Goal: Check status

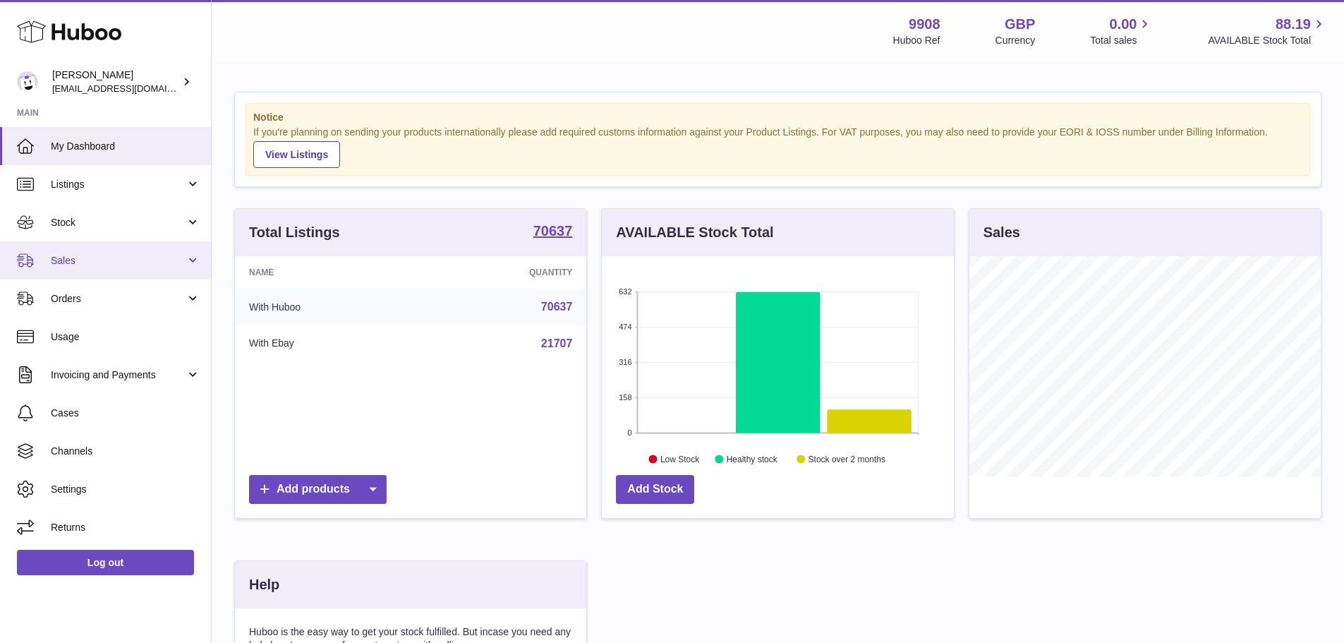
click at [92, 263] on span "Sales" at bounding box center [118, 260] width 135 height 13
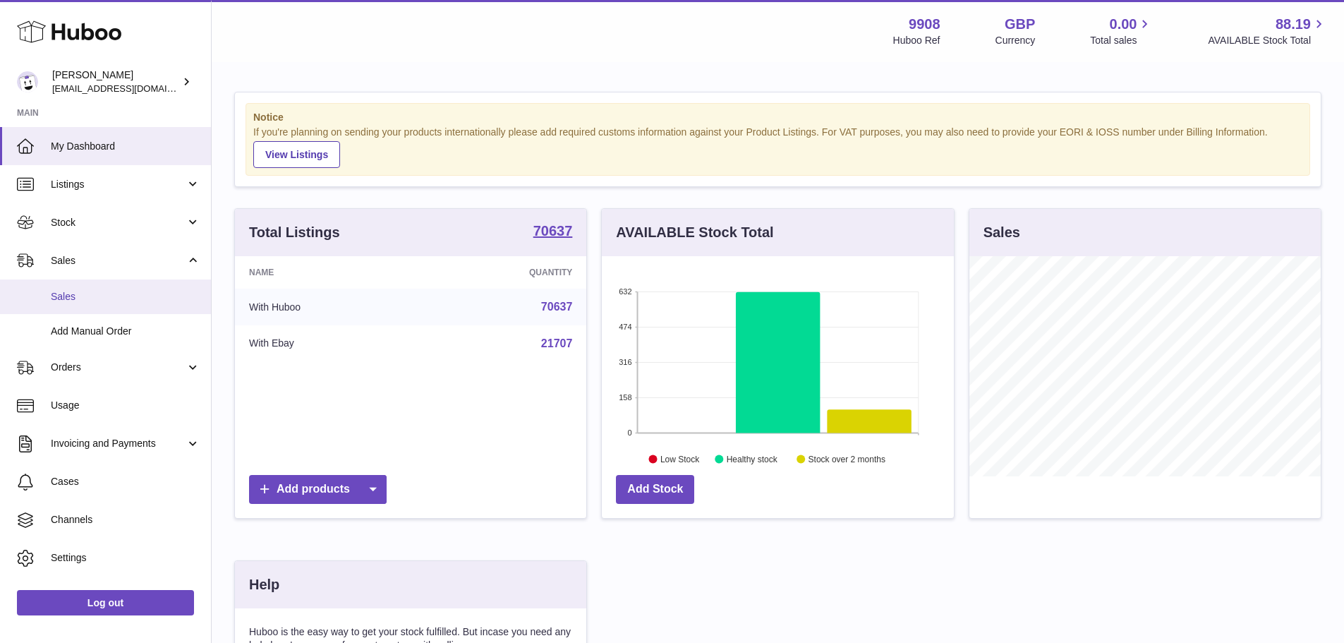
click at [79, 291] on span "Sales" at bounding box center [126, 296] width 150 height 13
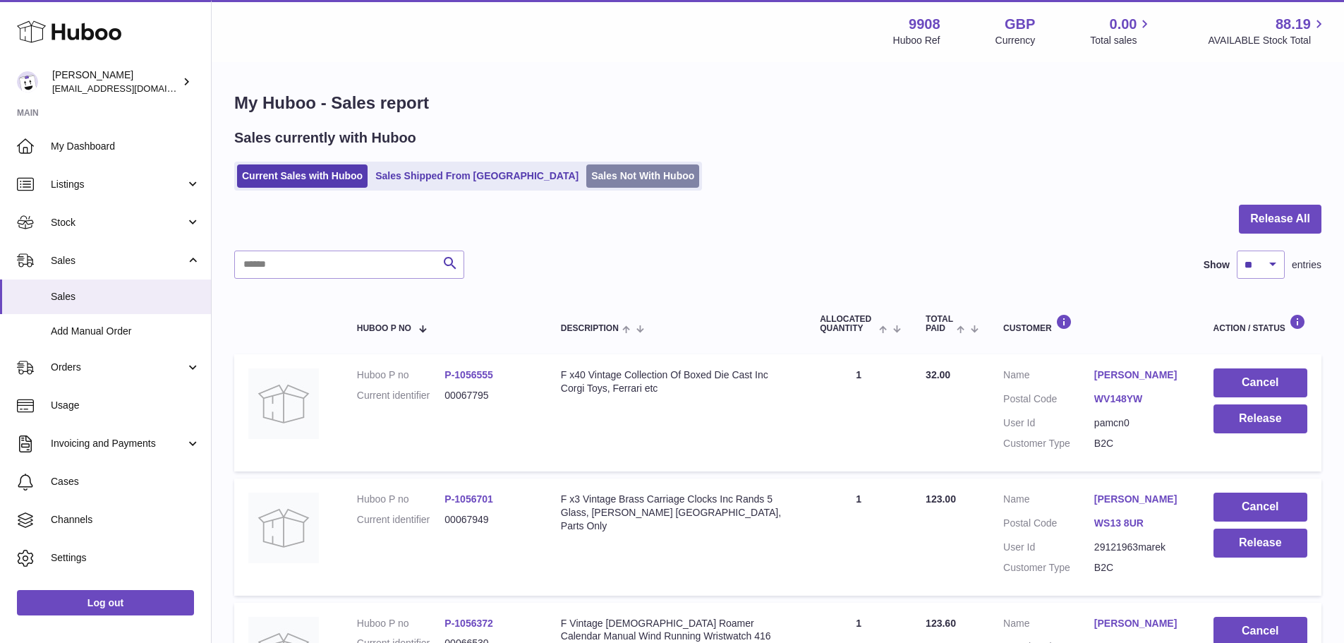
click at [602, 176] on link "Sales Not With Huboo" at bounding box center [642, 175] width 113 height 23
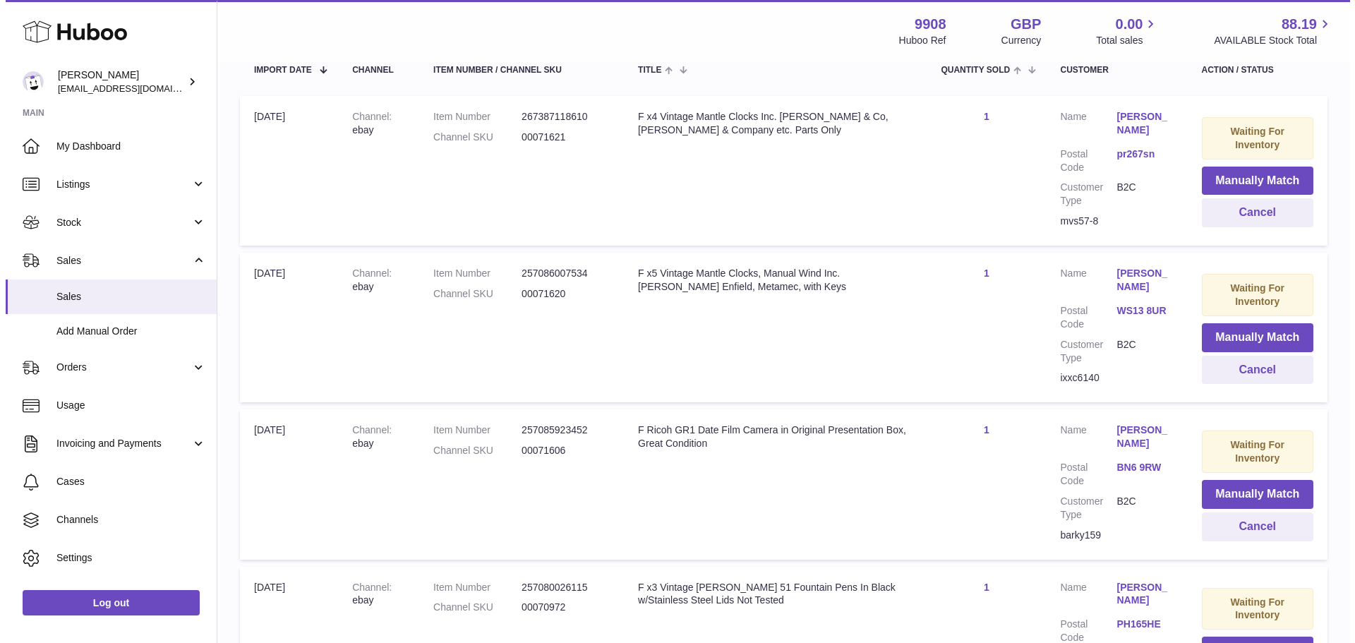
scroll to position [282, 0]
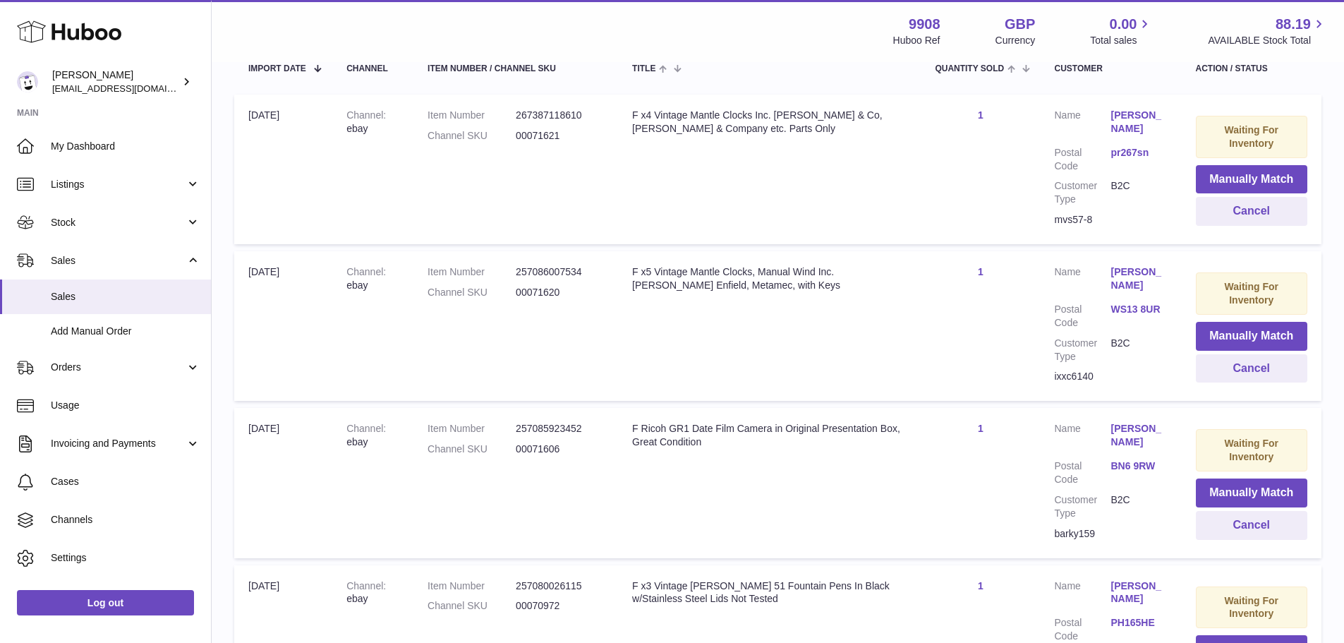
click at [1102, 280] on dl "Customer Name 佳玲 李 Postal Code WS13 8UR Customer Type B2C" at bounding box center [1111, 317] width 113 height 104
click at [1112, 303] on link "WS13 8UR" at bounding box center [1140, 309] width 56 height 13
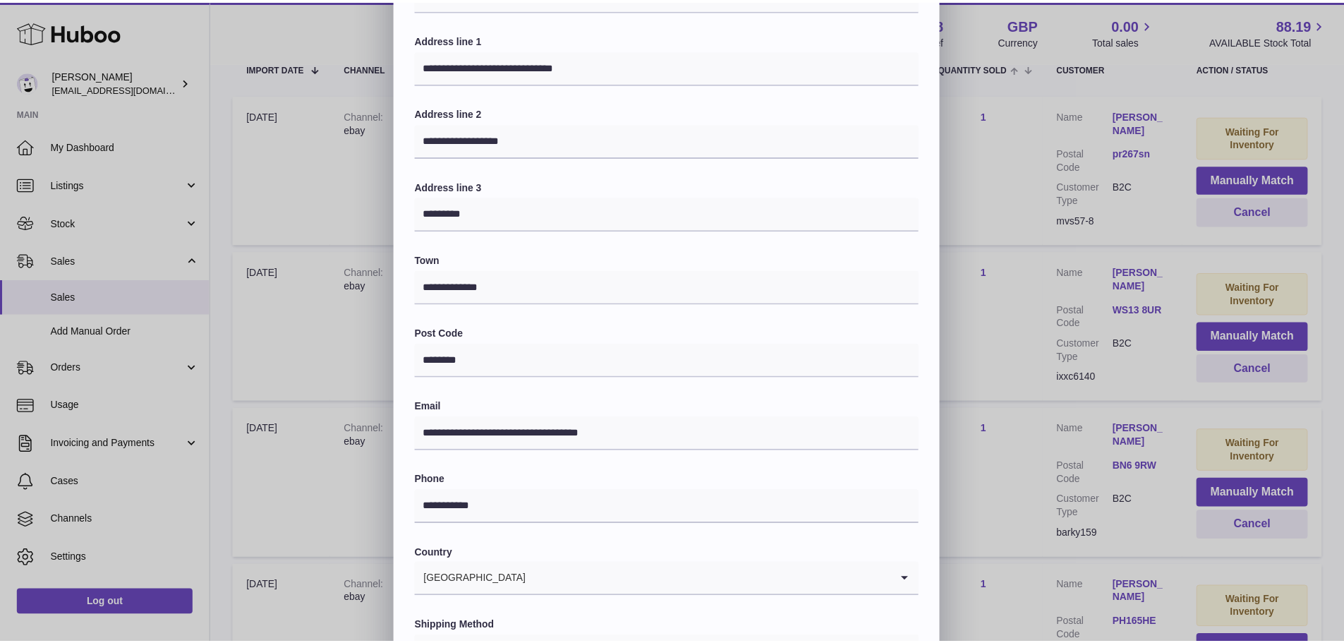
scroll to position [0, 0]
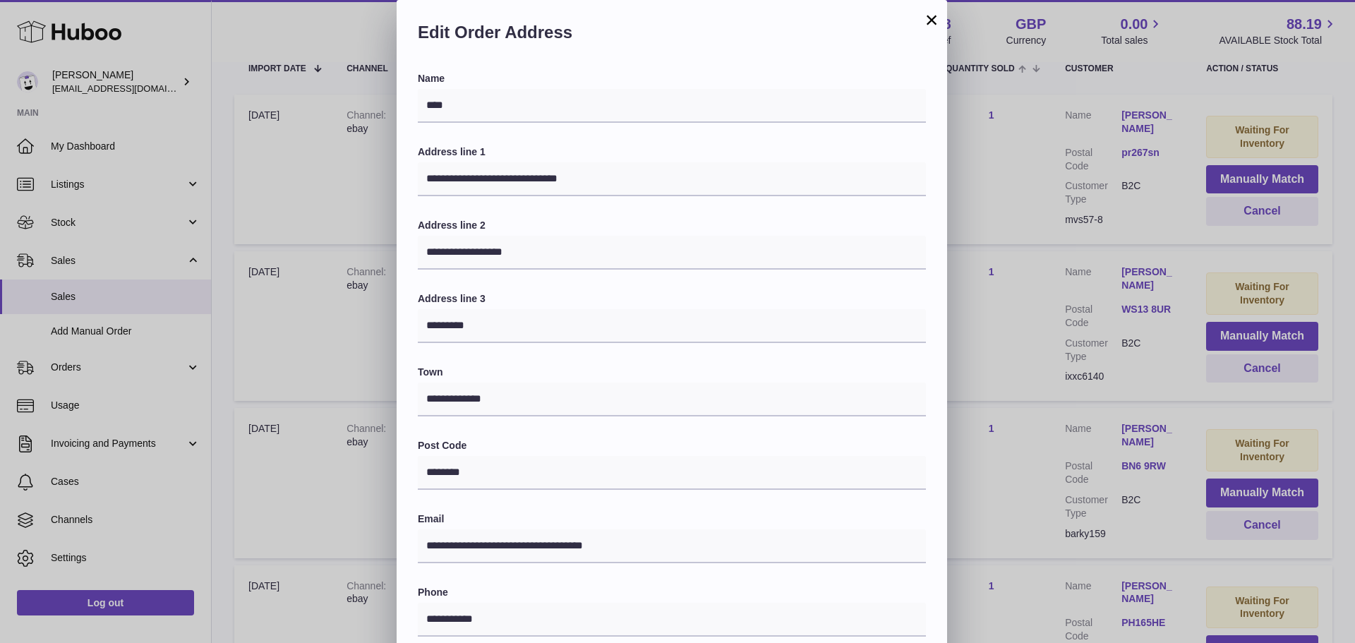
click at [936, 25] on button "×" at bounding box center [931, 19] width 17 height 17
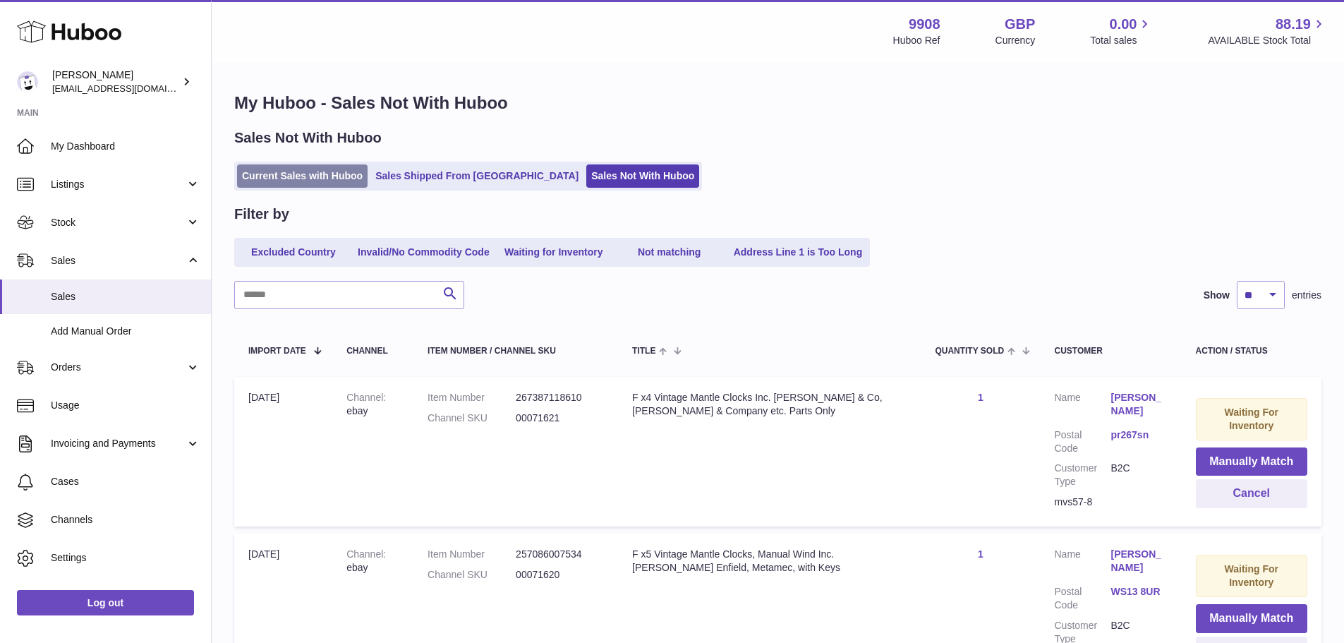
click at [314, 177] on link "Current Sales with Huboo" at bounding box center [302, 175] width 131 height 23
